Goal: Task Accomplishment & Management: Use online tool/utility

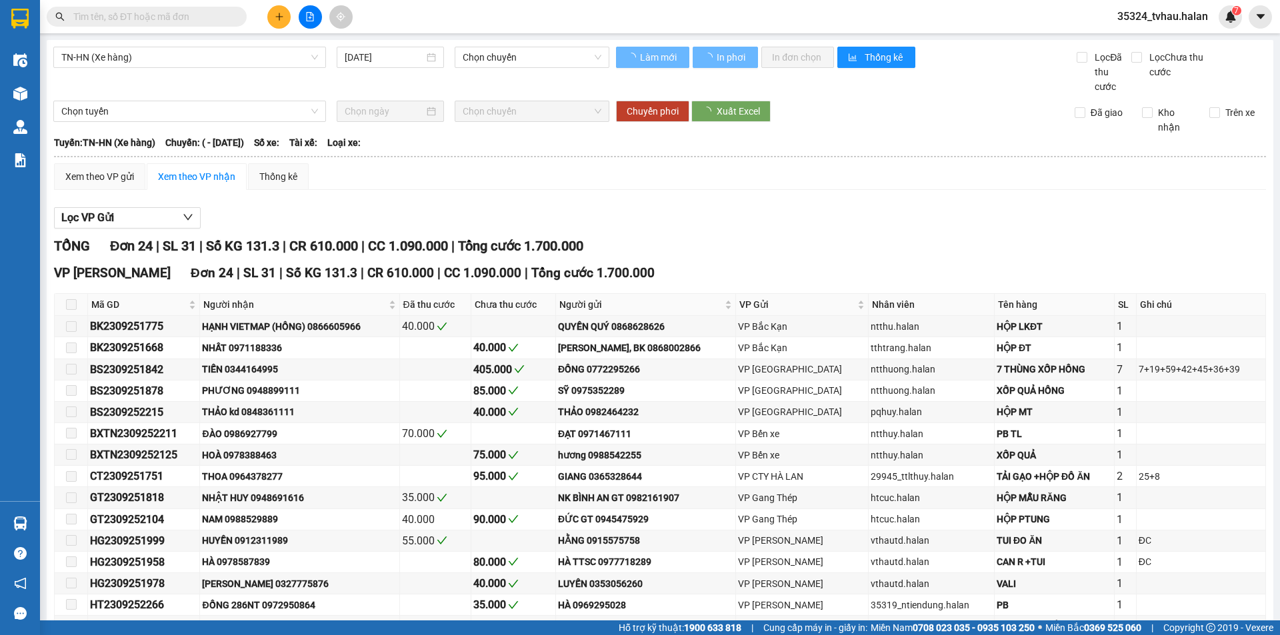
type input "[DATE]"
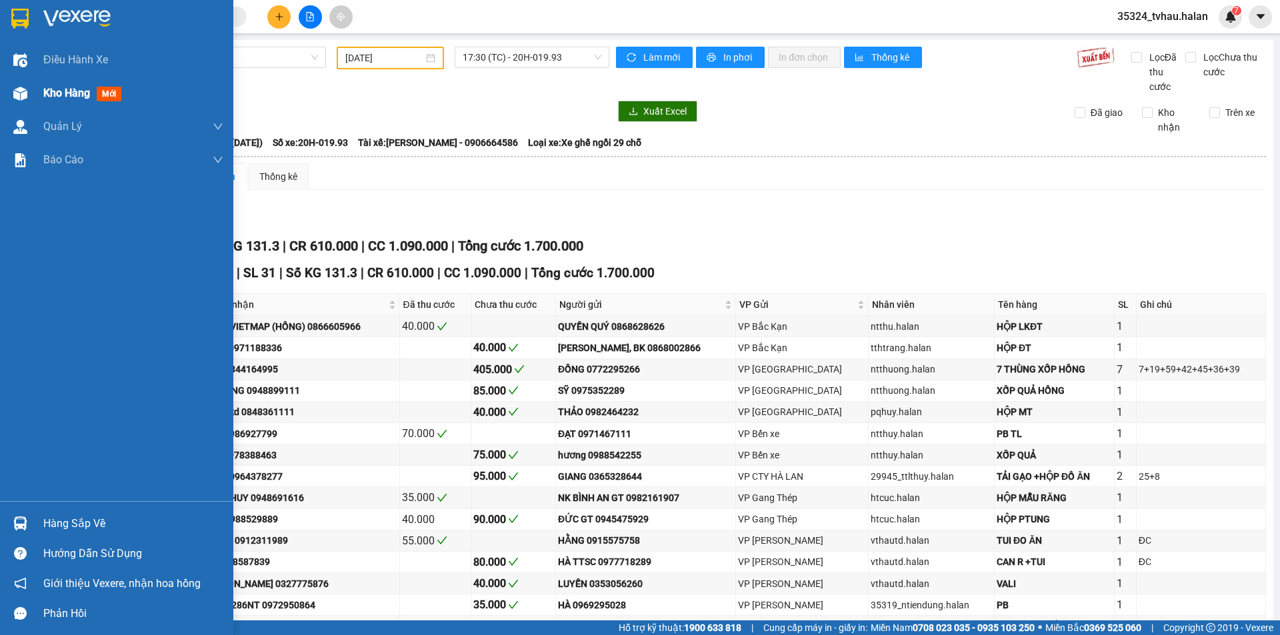
click at [52, 91] on span "Kho hàng" at bounding box center [66, 93] width 47 height 13
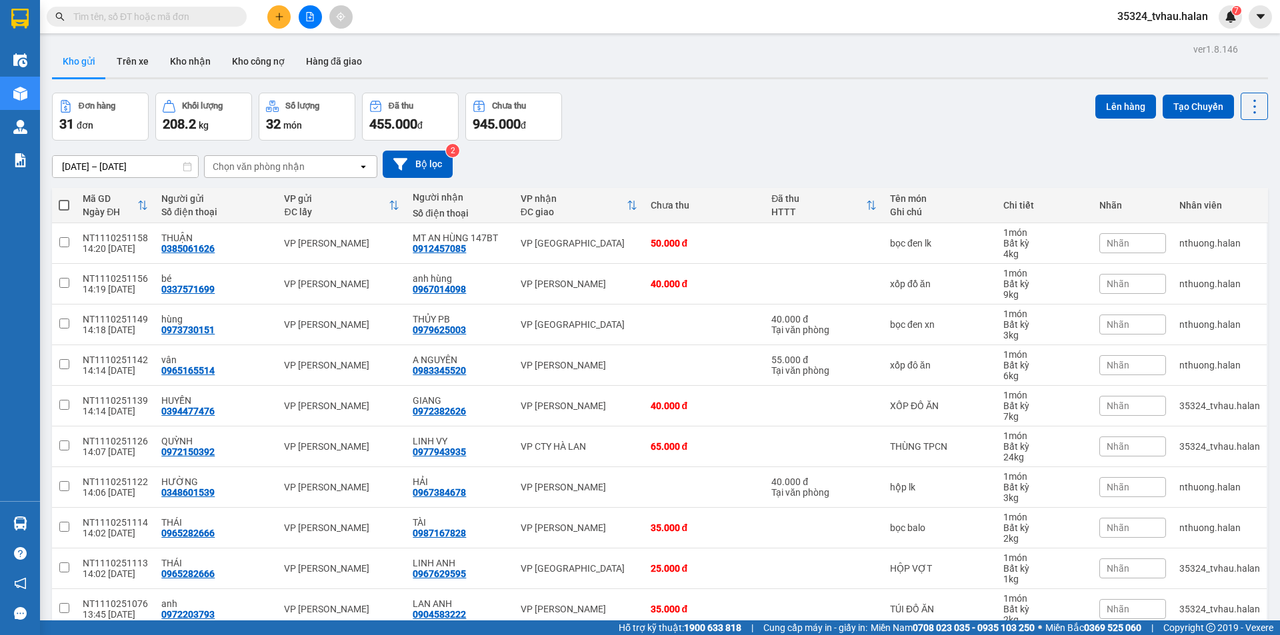
click at [673, 124] on div "Đơn hàng 31 đơn Khối lượng 208.2 kg Số lượng 32 món Đã thu 455.000 đ Chưa thu 9…" at bounding box center [660, 117] width 1216 height 48
click at [277, 17] on icon "plus" at bounding box center [279, 16] width 9 height 9
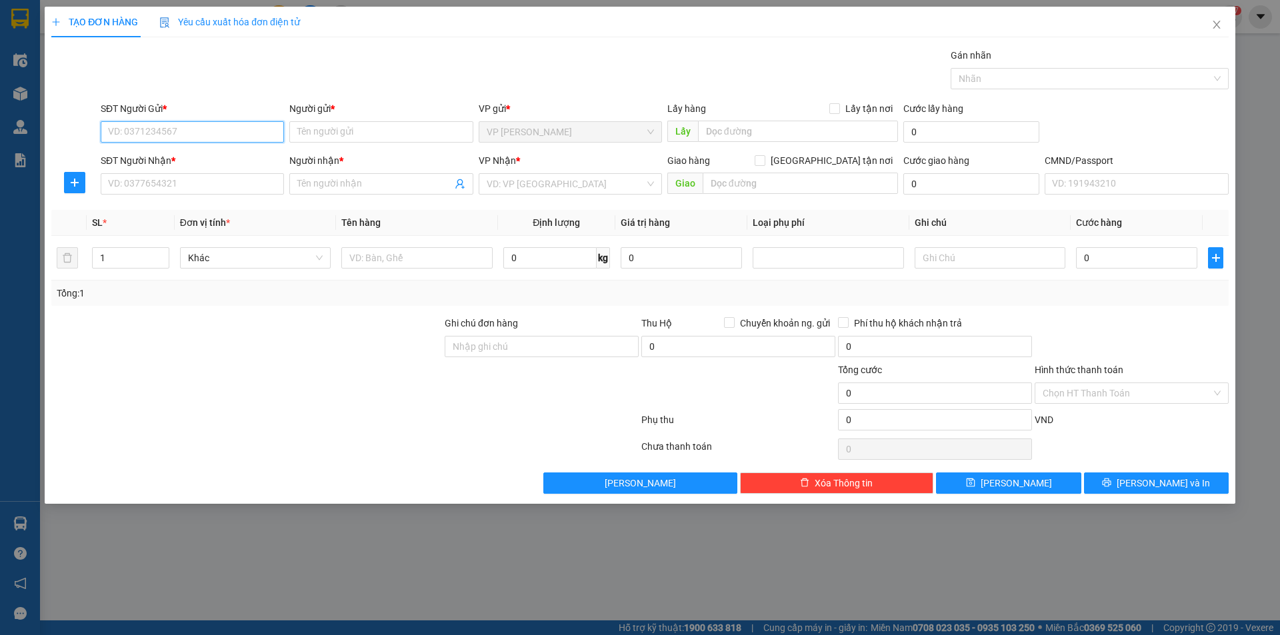
click at [154, 131] on input "SĐT Người Gửi *" at bounding box center [192, 131] width 183 height 21
click at [177, 132] on input "SĐT Người Gửi *" at bounding box center [192, 131] width 183 height 21
click at [130, 140] on input "0333999814" at bounding box center [192, 131] width 183 height 21
drag, startPoint x: 127, startPoint y: 131, endPoint x: 143, endPoint y: 136, distance: 16.7
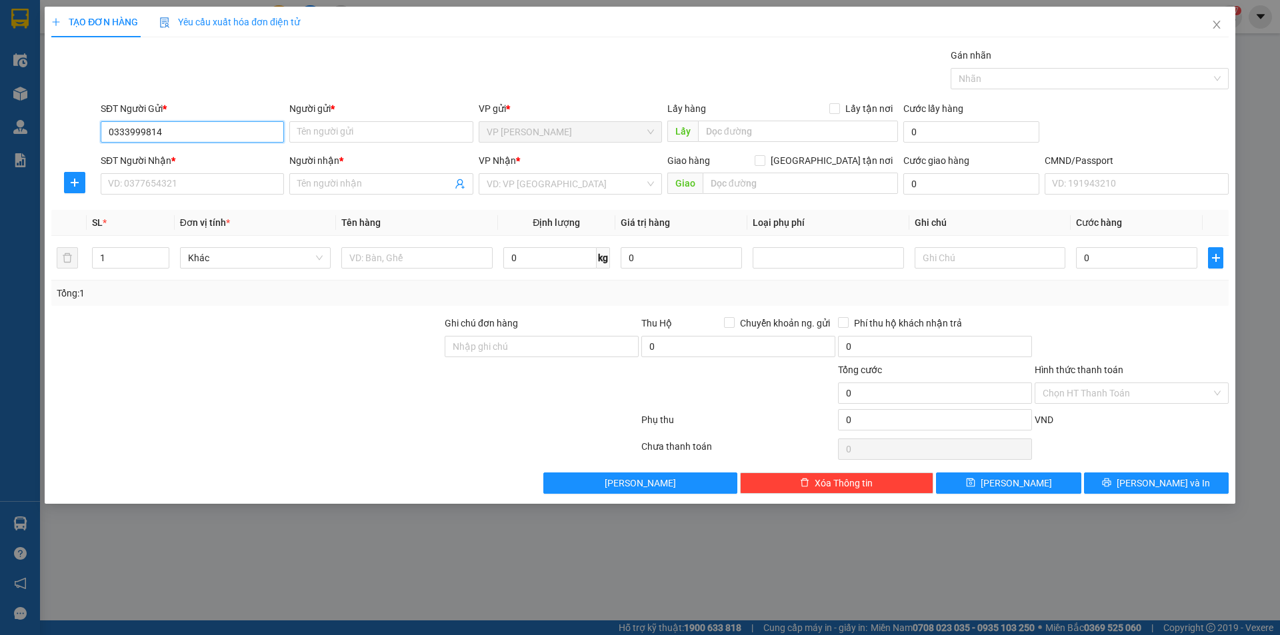
click at [129, 131] on input "0333999814" at bounding box center [192, 131] width 183 height 21
click at [141, 141] on input "0333999814" at bounding box center [192, 131] width 183 height 21
type input "0333999814"
click at [317, 141] on input "Người gửi *" at bounding box center [380, 131] width 183 height 21
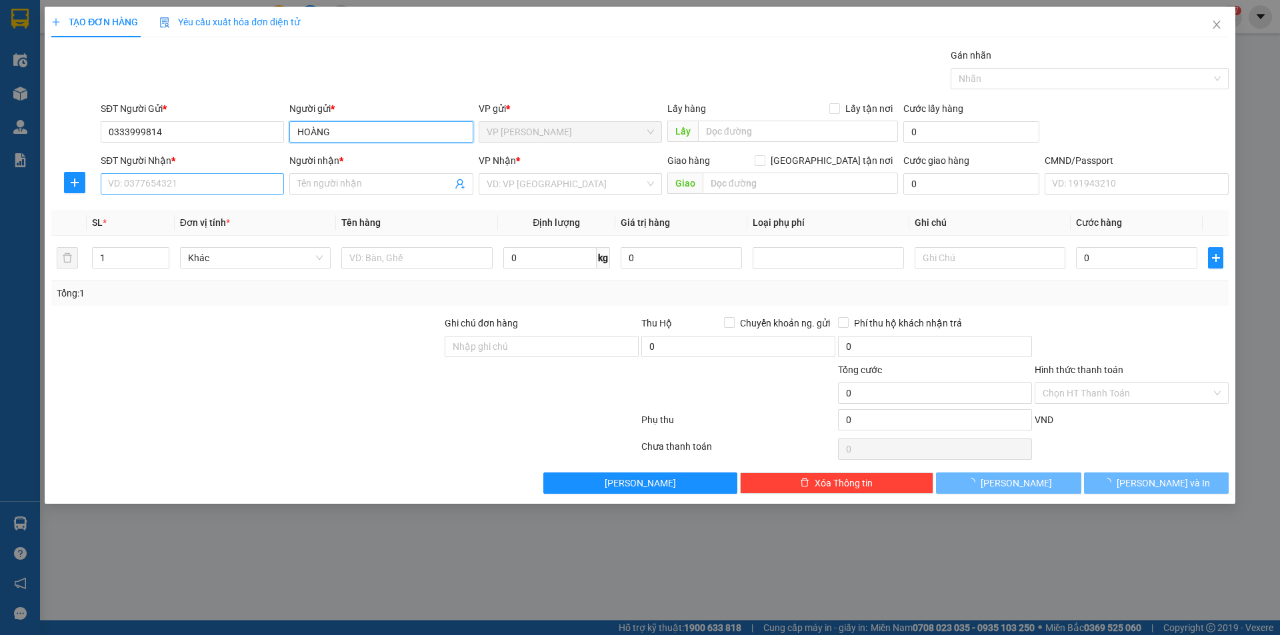
type input "HOÀNG"
click at [170, 187] on input "SĐT Người Nhận *" at bounding box center [192, 183] width 183 height 21
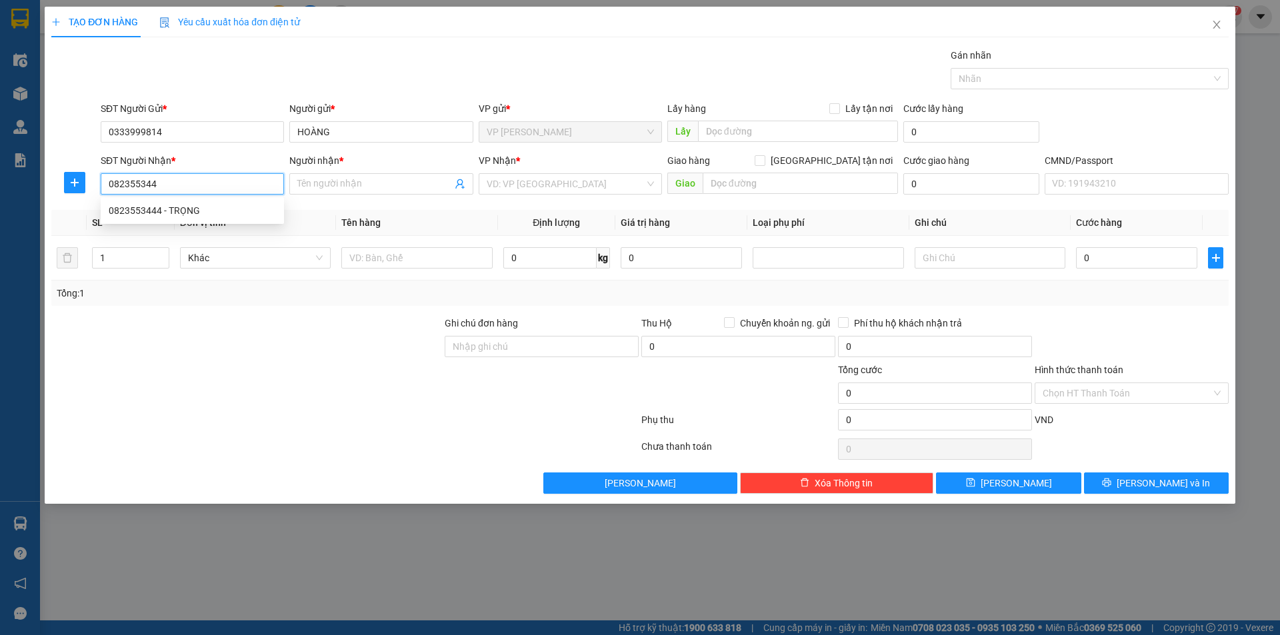
type input "0823553444"
click at [183, 207] on div "0823553444 - TRỌNG" at bounding box center [192, 210] width 167 height 15
type input "TRỌNG"
type input "0823553444"
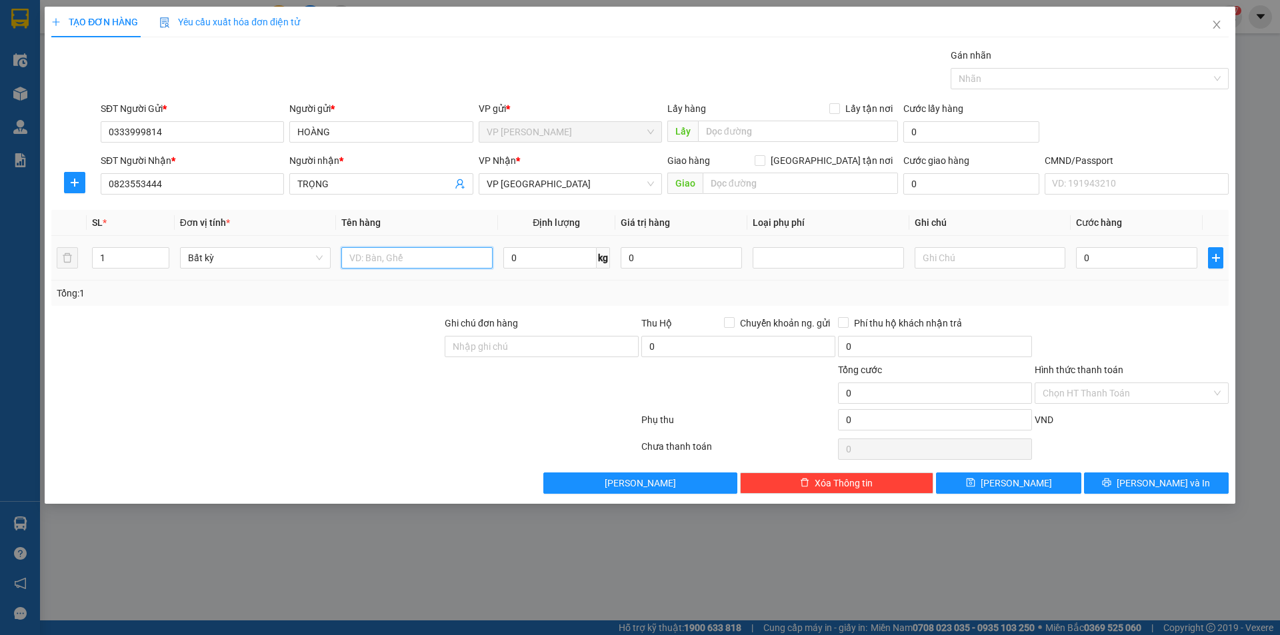
click at [445, 263] on input "text" at bounding box center [416, 257] width 151 height 21
type input "HỘP LK"
click at [506, 266] on input "0" at bounding box center [549, 257] width 93 height 21
type input "2"
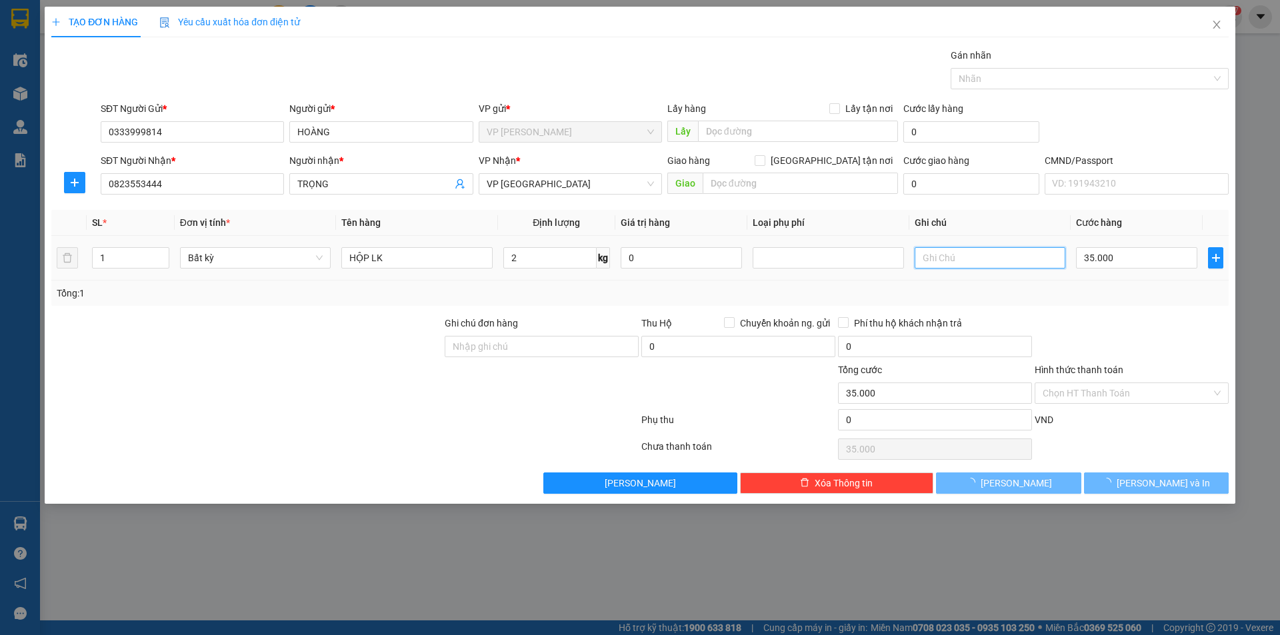
type input "35.000"
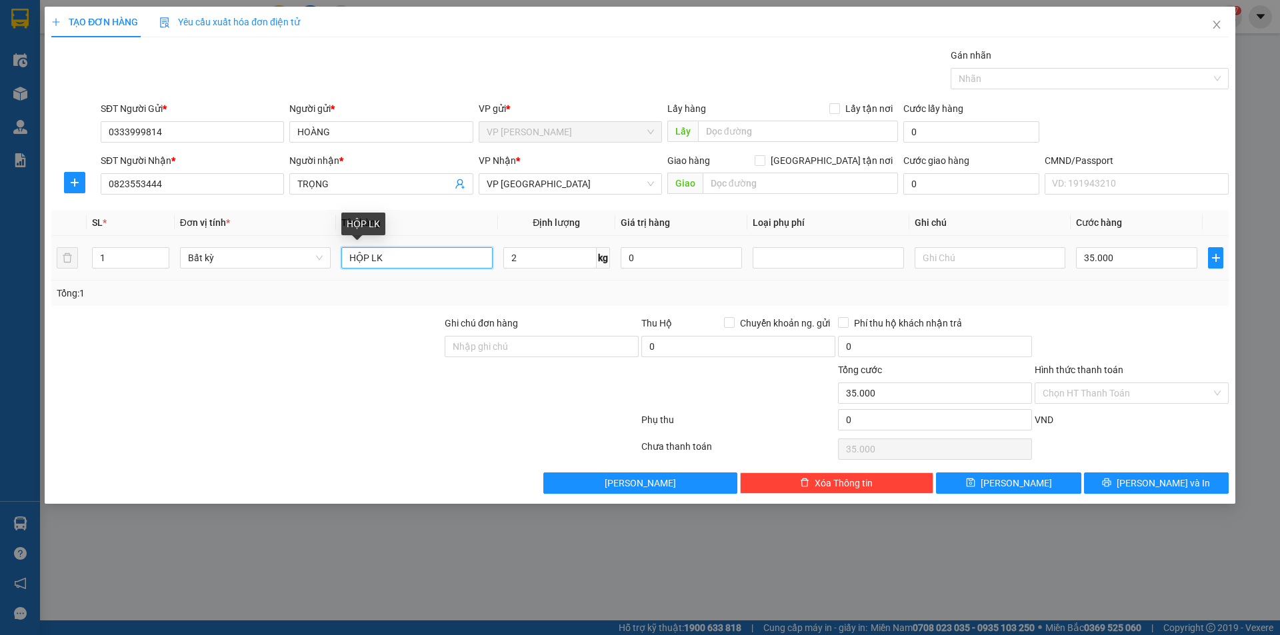
click at [367, 256] on input "HỘP LK" at bounding box center [416, 257] width 151 height 21
type input "BỌC LK"
click at [544, 256] on input "2" at bounding box center [549, 257] width 93 height 21
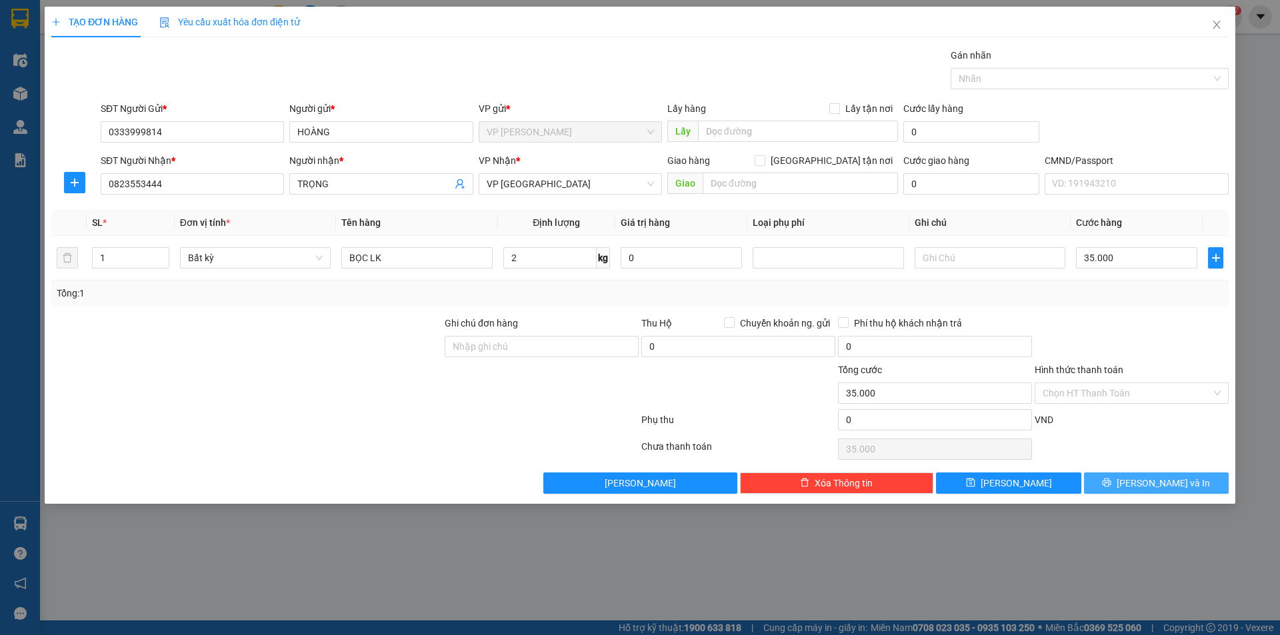
click at [1161, 483] on span "[PERSON_NAME] và In" at bounding box center [1163, 483] width 93 height 15
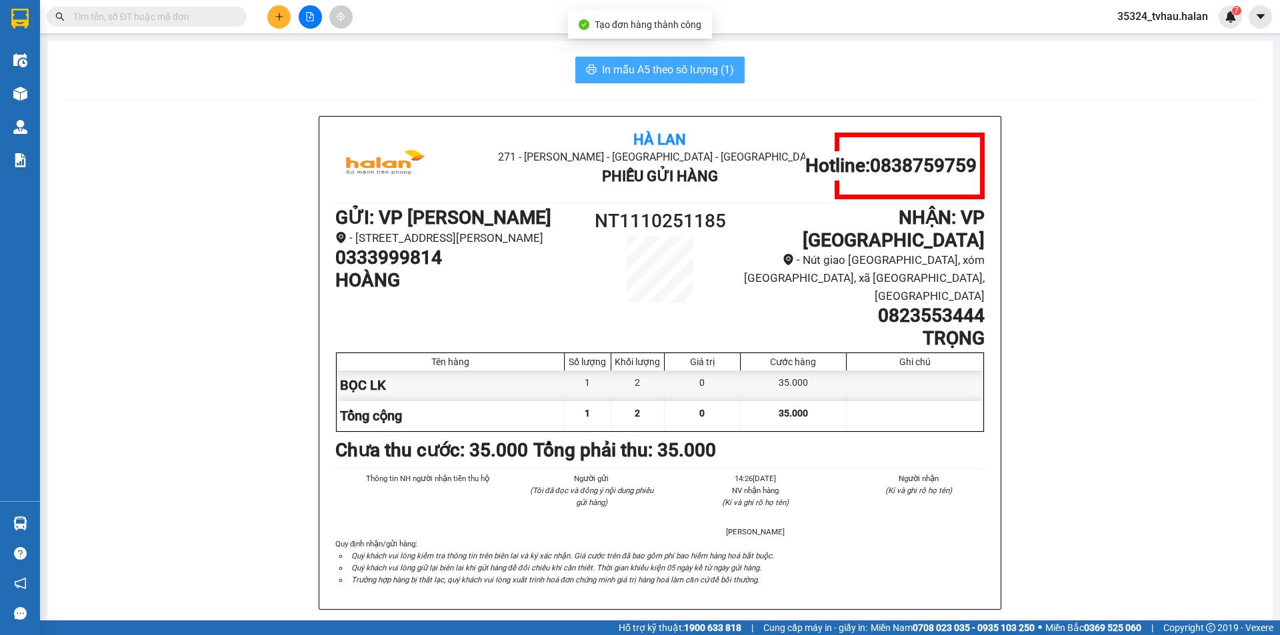
click at [702, 72] on span "In mẫu A5 theo số lượng (1)" at bounding box center [668, 69] width 132 height 17
click at [415, 66] on div "In mẫu A5 theo số lượng (1)" at bounding box center [659, 70] width 1193 height 27
click at [352, 73] on div "In mẫu A5 theo số lượng (1)" at bounding box center [659, 70] width 1193 height 27
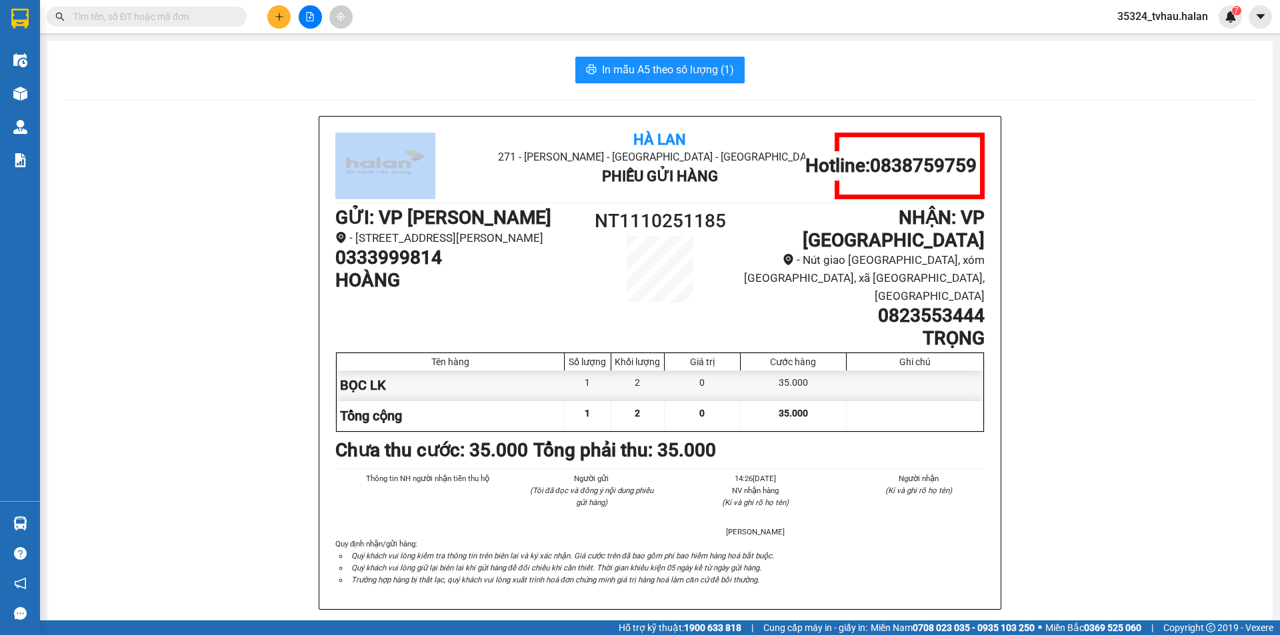
click at [352, 72] on div "In mẫu A5 theo số lượng (1)" at bounding box center [659, 70] width 1193 height 27
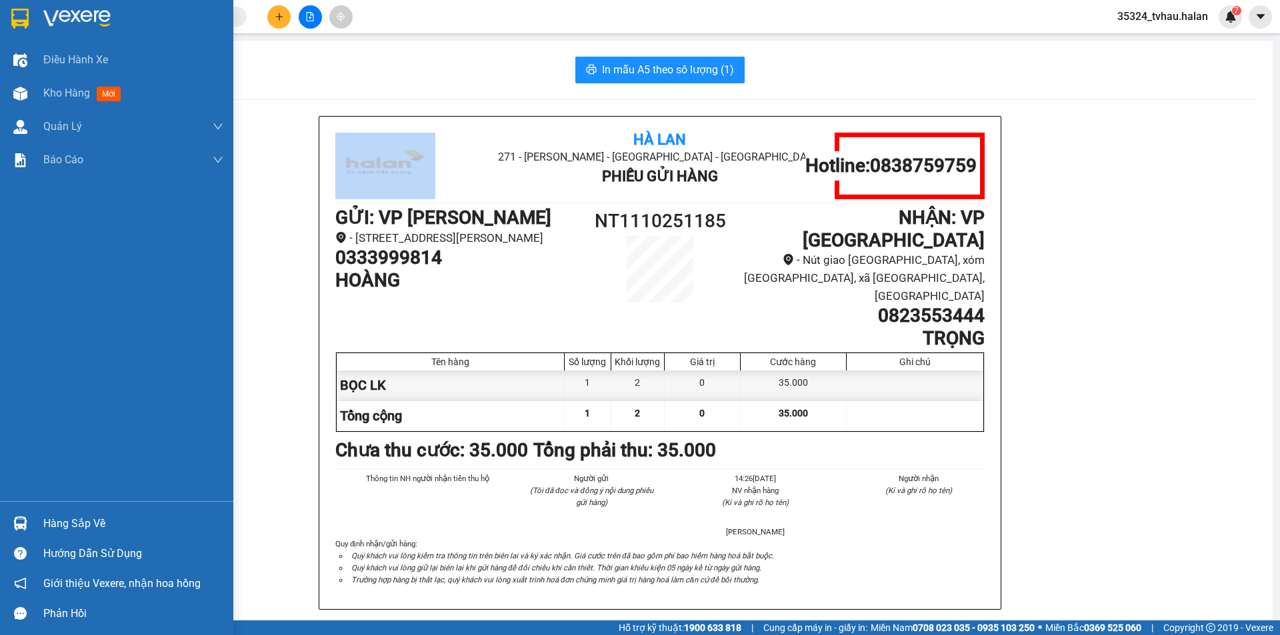
click at [67, 523] on div "Hàng sắp về" at bounding box center [133, 524] width 180 height 20
click at [65, 99] on span "Kho hàng" at bounding box center [66, 93] width 47 height 13
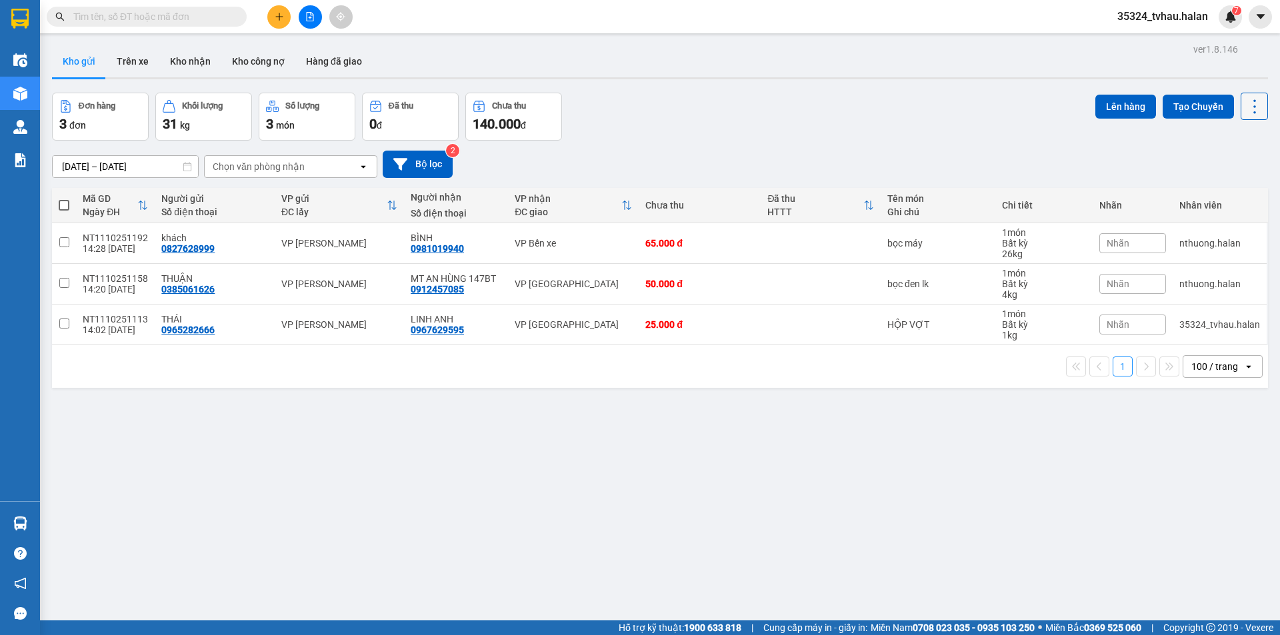
click at [1250, 107] on icon at bounding box center [1254, 106] width 19 height 19
click at [1217, 193] on span "Làm mới" at bounding box center [1225, 190] width 37 height 13
click at [713, 141] on div "[DATE] – [DATE] Press the down arrow key to interact with the calendar and sele…" at bounding box center [660, 164] width 1216 height 47
click at [65, 241] on input "checkbox" at bounding box center [64, 242] width 10 height 10
checkbox input "true"
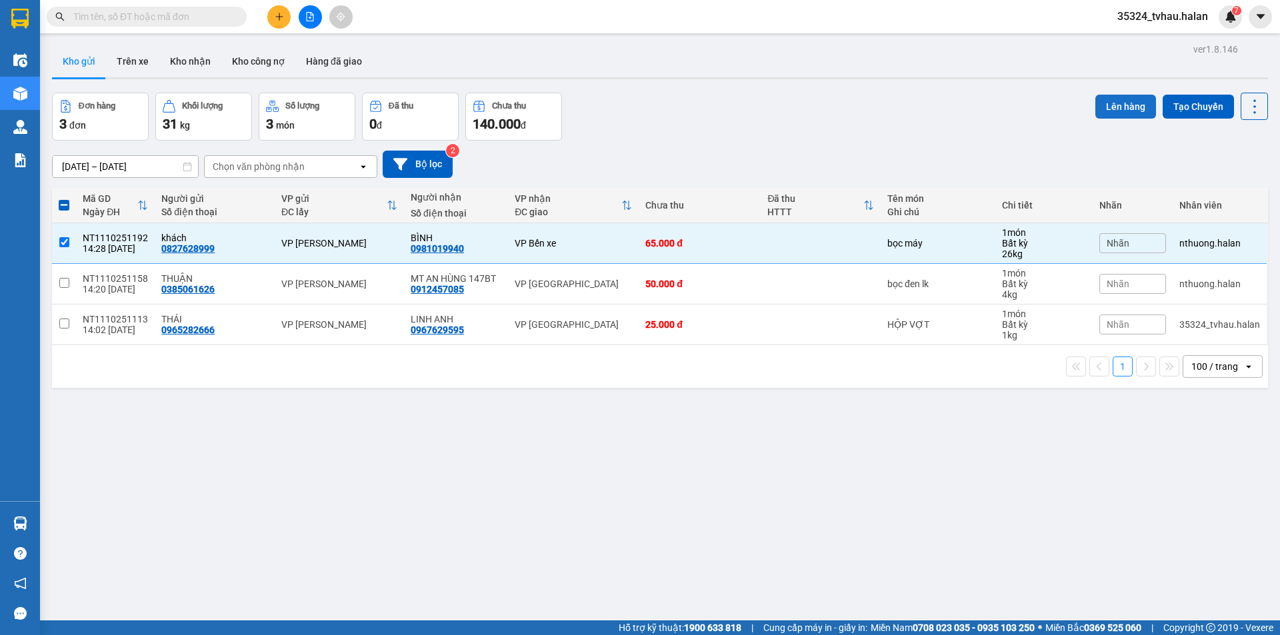
click at [1116, 109] on button "Lên hàng" at bounding box center [1125, 107] width 61 height 24
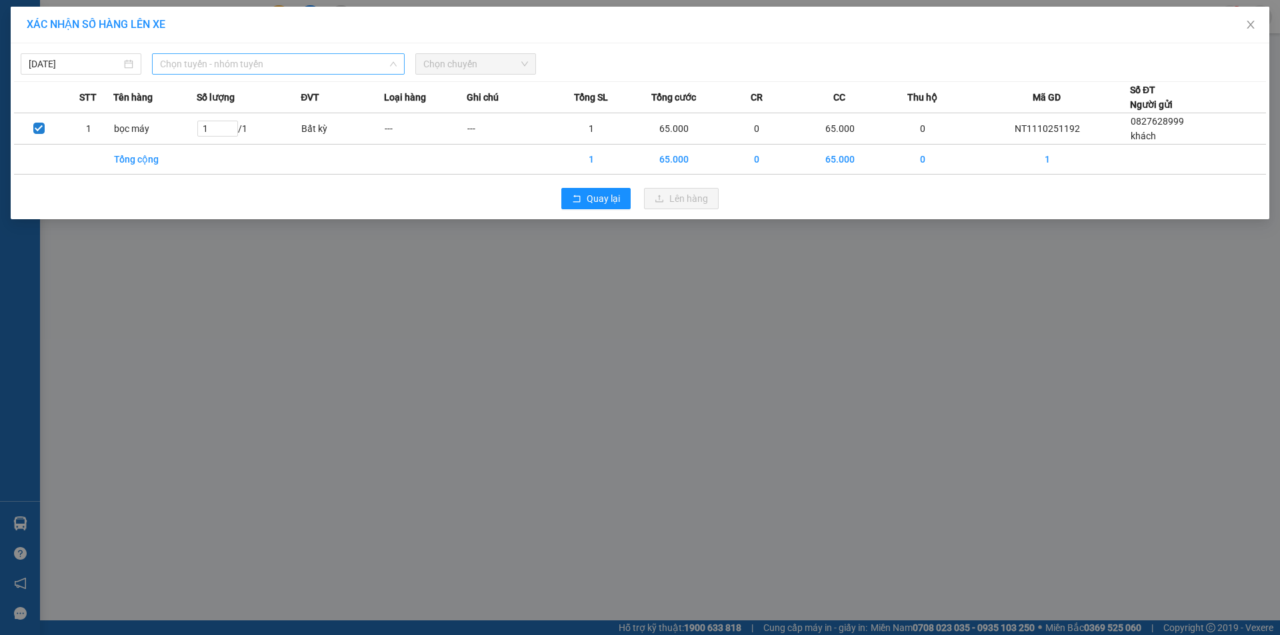
click at [302, 55] on span "Chọn tuyến - nhóm tuyến" at bounding box center [278, 64] width 237 height 20
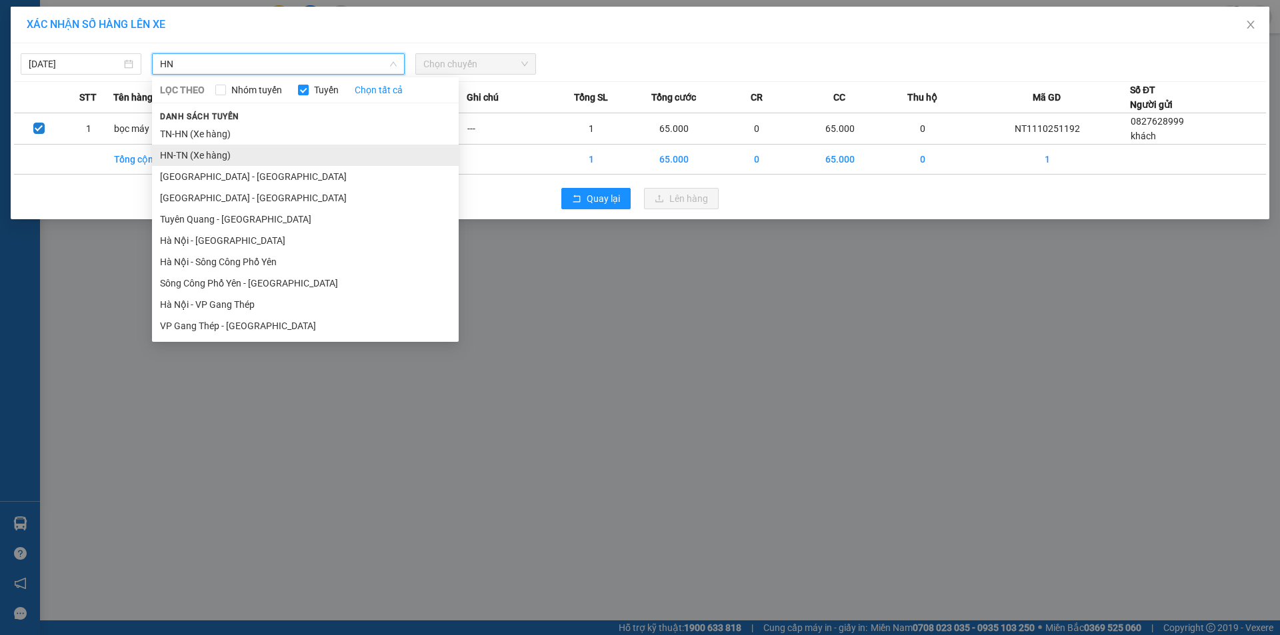
type input "HN"
drag, startPoint x: 196, startPoint y: 161, endPoint x: 311, endPoint y: 129, distance: 119.0
click at [197, 161] on li "HN-TN (Xe hàng)" at bounding box center [305, 155] width 307 height 21
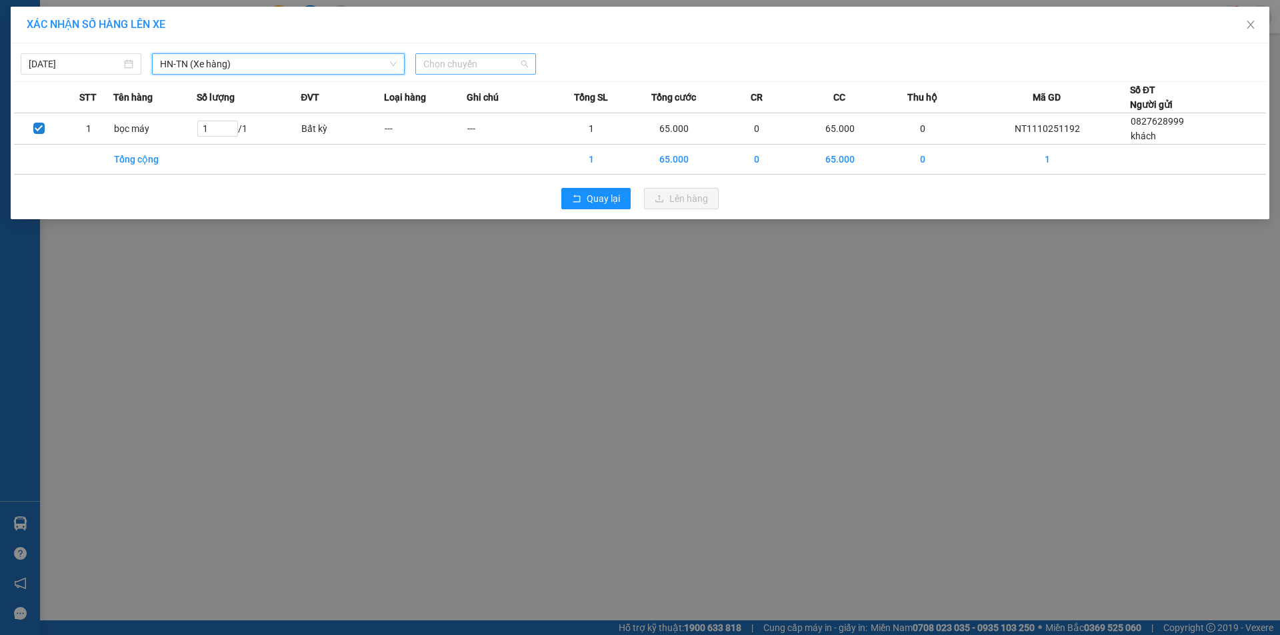
click at [502, 61] on span "Chọn chuyến" at bounding box center [475, 64] width 105 height 20
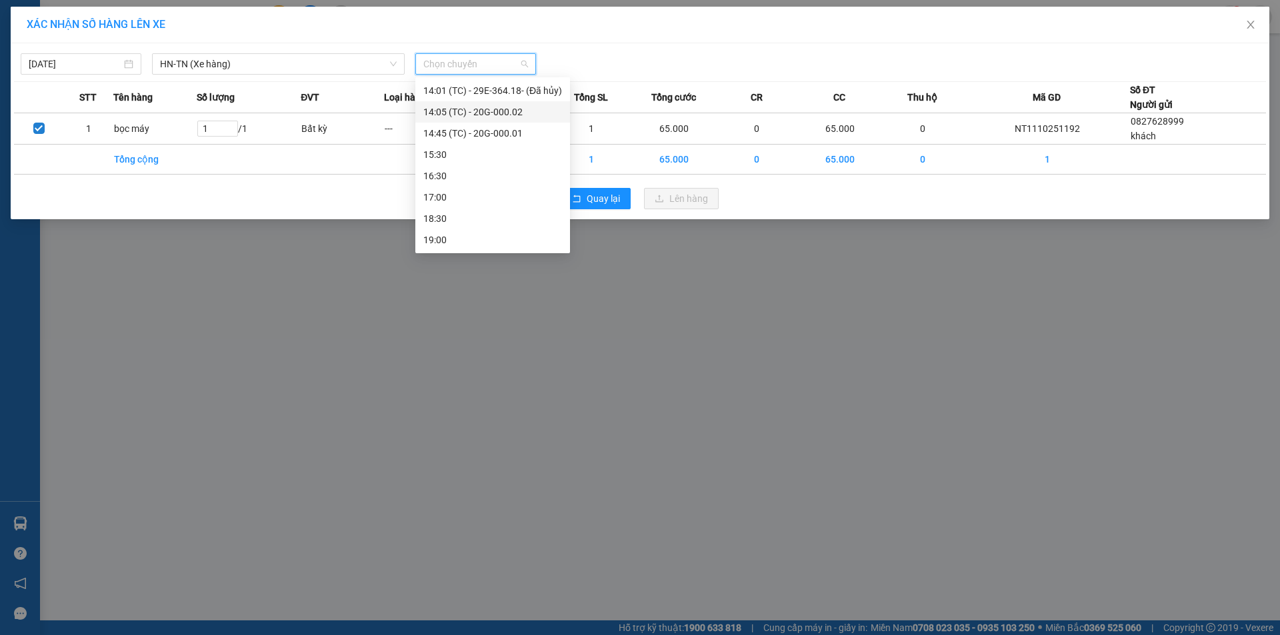
scroll to position [317, 0]
click at [507, 96] on div "13:35 (TC) - 20G-000.03" at bounding box center [492, 93] width 139 height 15
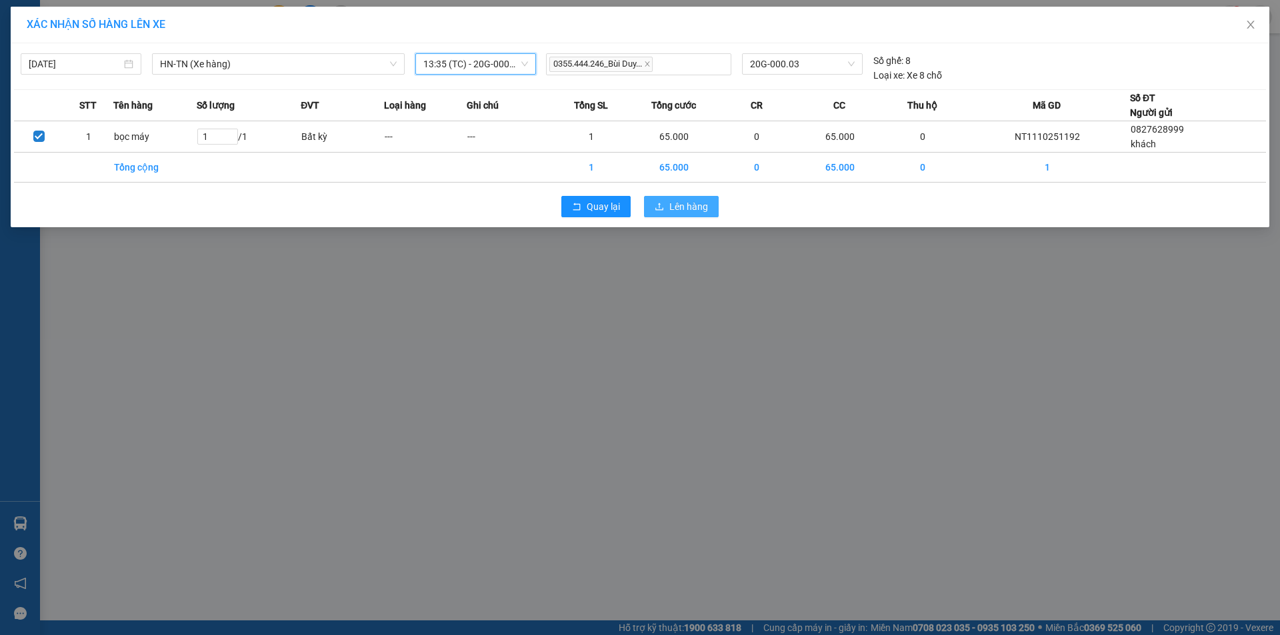
click at [683, 209] on span "Lên hàng" at bounding box center [688, 206] width 39 height 15
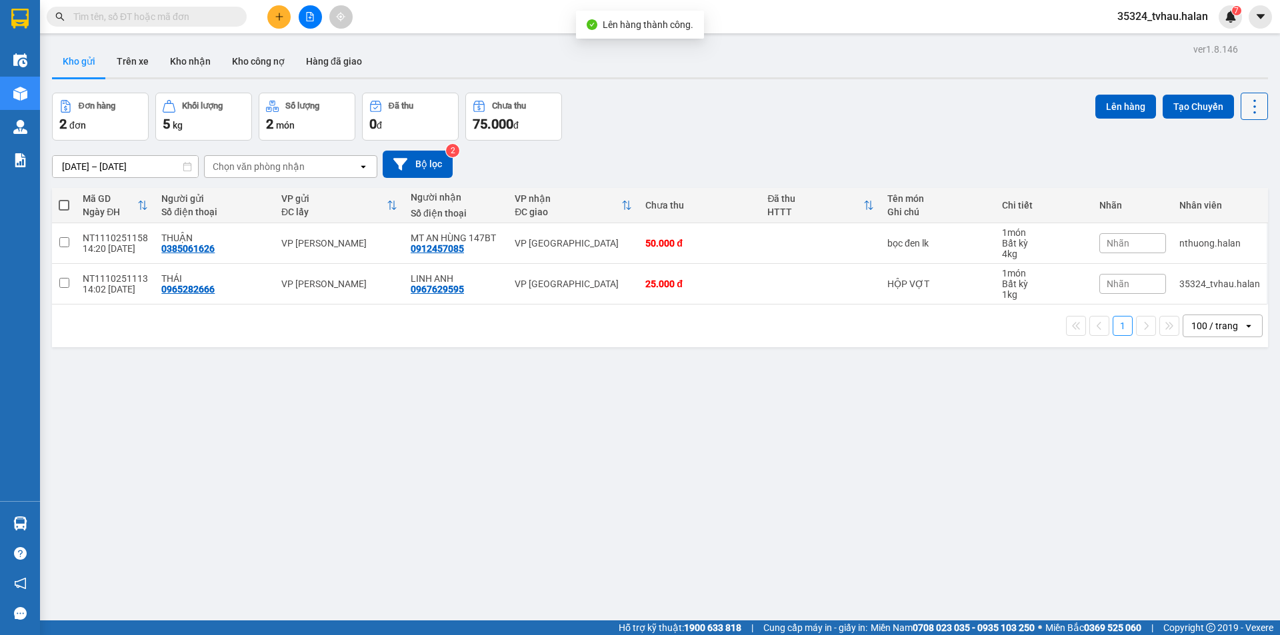
click at [1256, 105] on button at bounding box center [1254, 106] width 27 height 27
click at [1198, 189] on div "Menu" at bounding box center [1191, 191] width 20 height 13
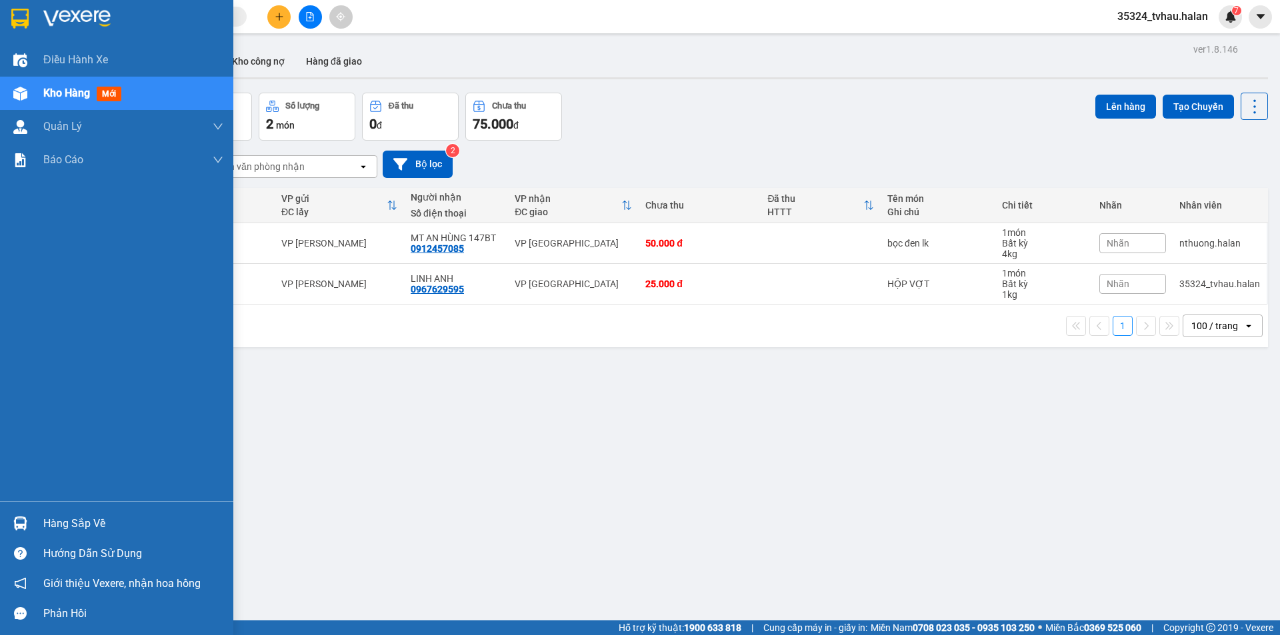
drag, startPoint x: 66, startPoint y: 521, endPoint x: 74, endPoint y: 521, distance: 8.0
click at [67, 521] on div "Hàng sắp về" at bounding box center [133, 524] width 180 height 20
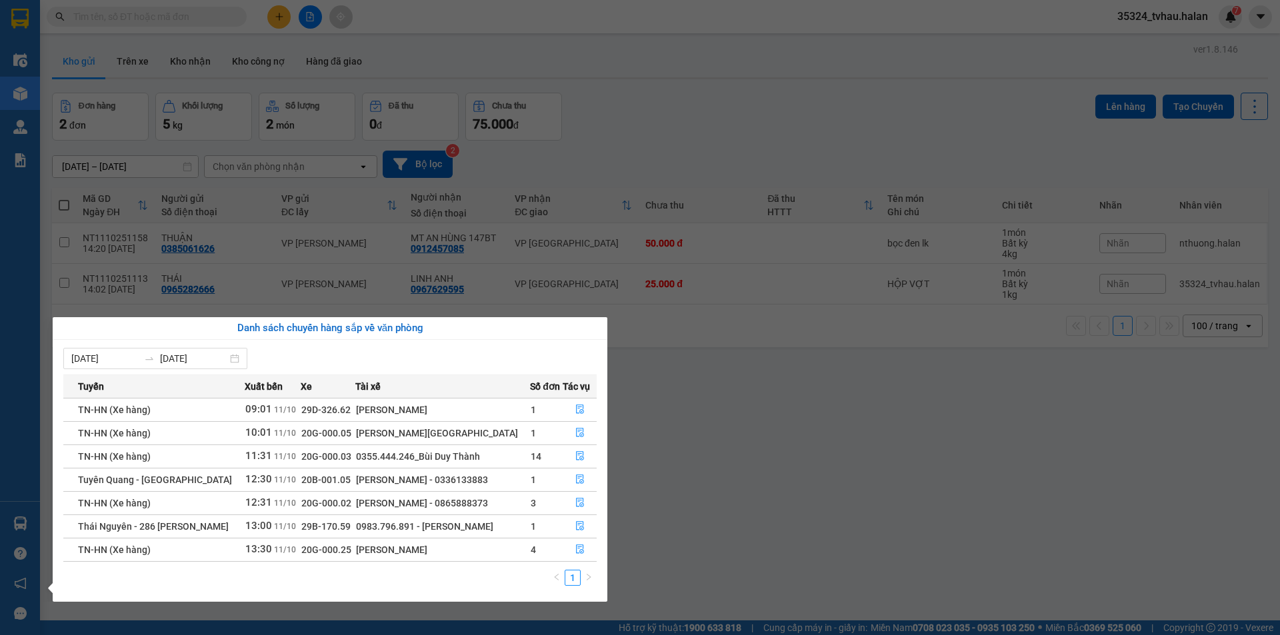
click at [732, 112] on section "Kết quả tìm kiếm ( 0 ) Bộ lọc No Data 35324_tvhau.halan 7 Điều hành xe Kho hàng…" at bounding box center [640, 317] width 1280 height 635
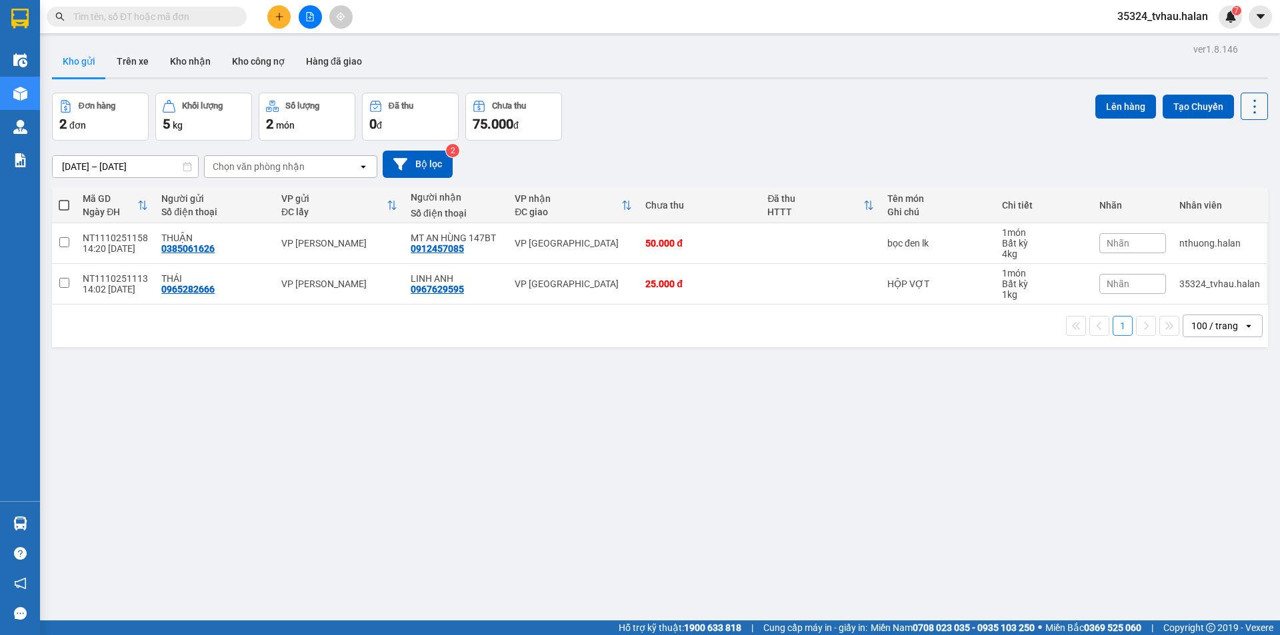
click at [1248, 103] on icon at bounding box center [1254, 106] width 19 height 19
click at [1233, 185] on span "Làm mới" at bounding box center [1225, 190] width 37 height 13
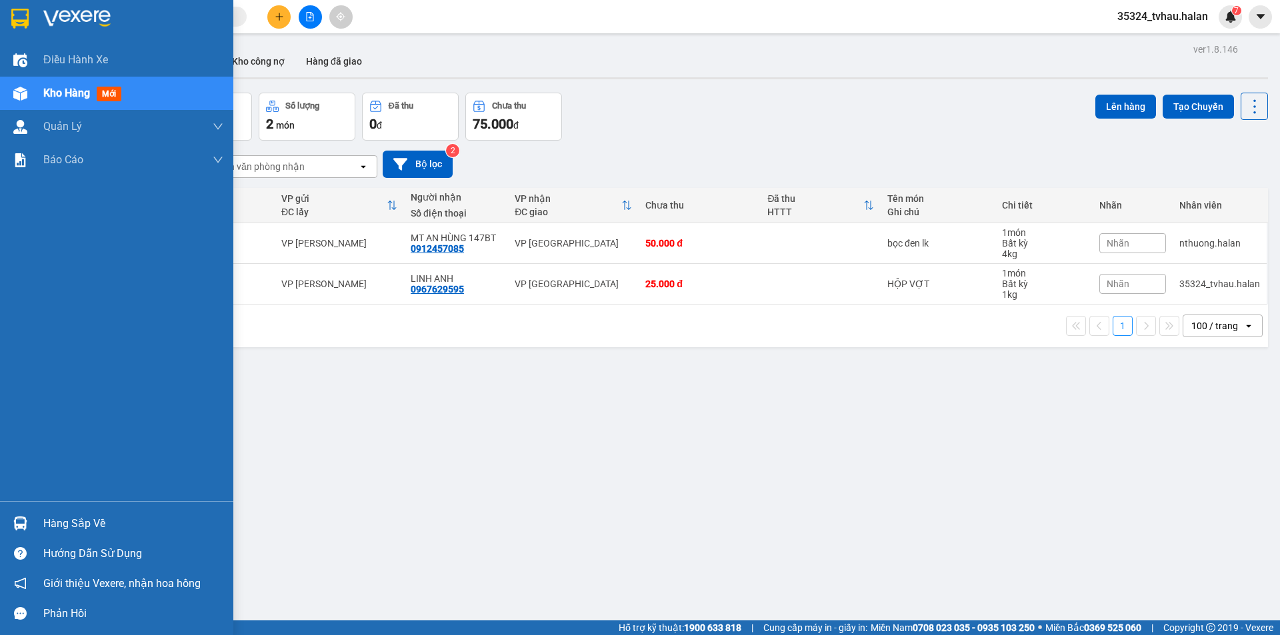
drag, startPoint x: 83, startPoint y: 525, endPoint x: 99, endPoint y: 517, distance: 17.9
click at [84, 525] on div "Hàng sắp về" at bounding box center [133, 524] width 180 height 20
